Goal: Check status: Check status

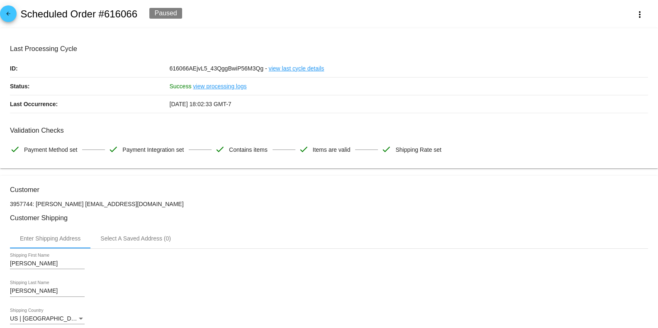
click at [10, 17] on mat-icon "arrow_back" at bounding box center [8, 16] width 10 height 10
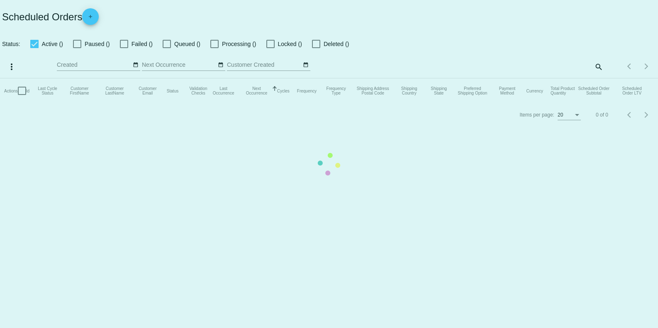
checkbox input "true"
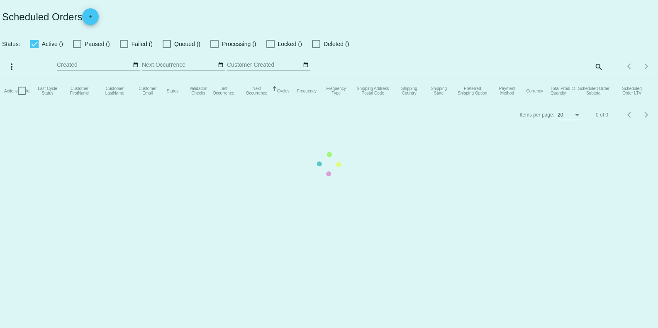
checkbox input "true"
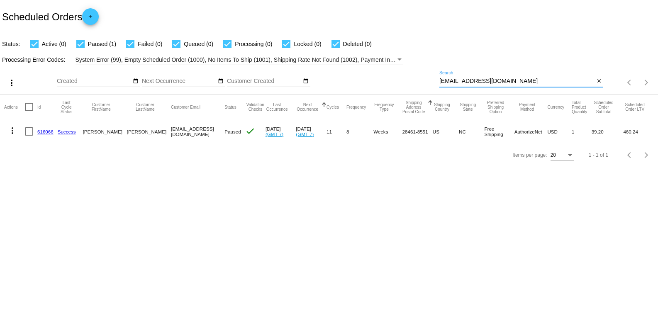
drag, startPoint x: 512, startPoint y: 84, endPoint x: 393, endPoint y: 95, distance: 118.7
click at [393, 95] on app-dashboard-scheduled-orders "Scheduled Orders add Status: Active (0) Paused (1) Failed (0) Queued (0) Proces…" at bounding box center [329, 83] width 658 height 167
paste input "vivivica"
type input "[EMAIL_ADDRESS][DOMAIN_NAME]"
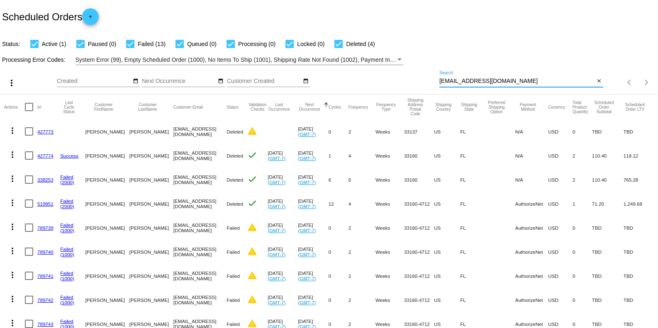
scroll to position [256, 0]
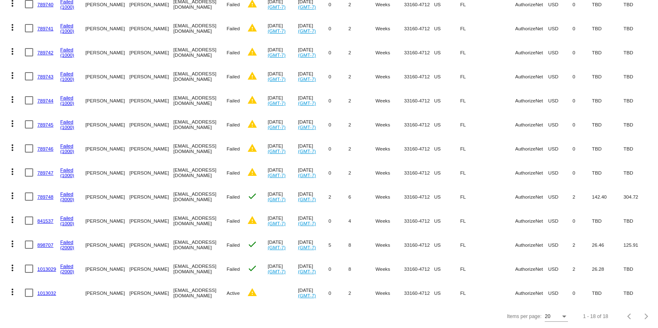
click at [49, 266] on link "1013029" at bounding box center [46, 268] width 19 height 5
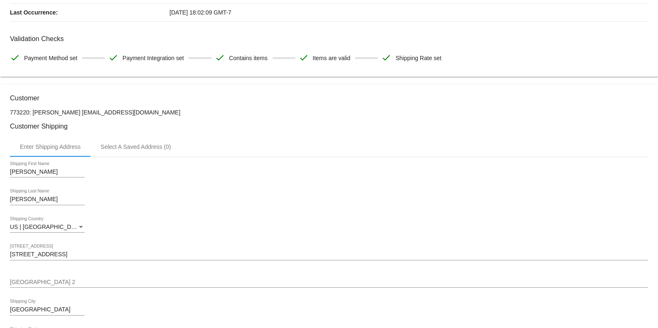
scroll to position [110, 0]
drag, startPoint x: 37, startPoint y: 171, endPoint x: 3, endPoint y: 173, distance: 33.2
